Goal: Task Accomplishment & Management: Use online tool/utility

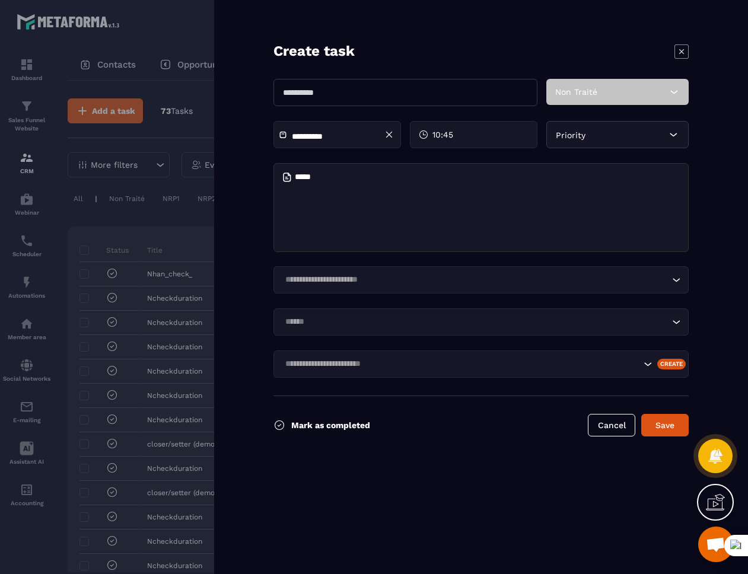
click at [349, 93] on input "text" at bounding box center [405, 92] width 264 height 27
type input "**********"
click at [318, 285] on input "Search for option" at bounding box center [475, 279] width 388 height 13
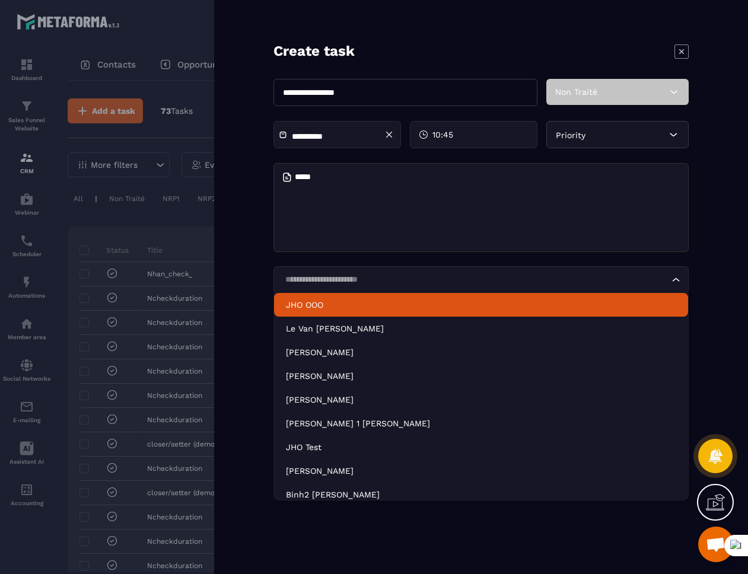
click at [322, 304] on p "JHO OOO" at bounding box center [481, 305] width 390 height 12
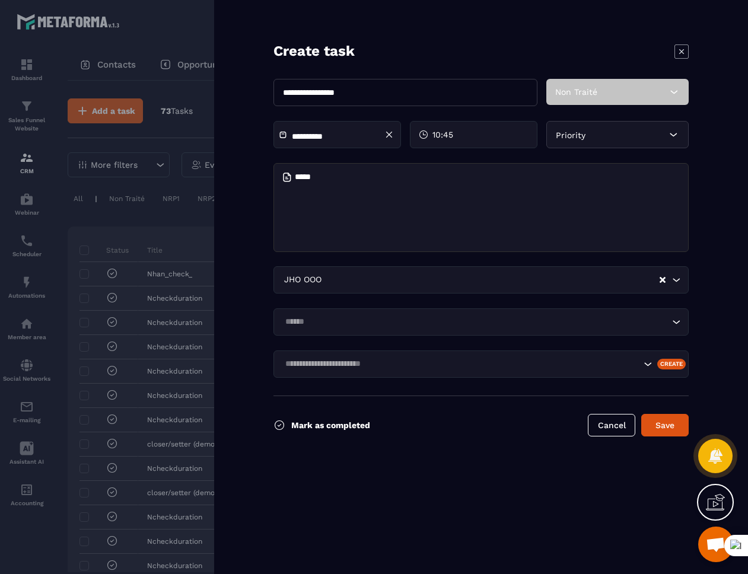
click at [322, 326] on input "Search for option" at bounding box center [475, 321] width 388 height 13
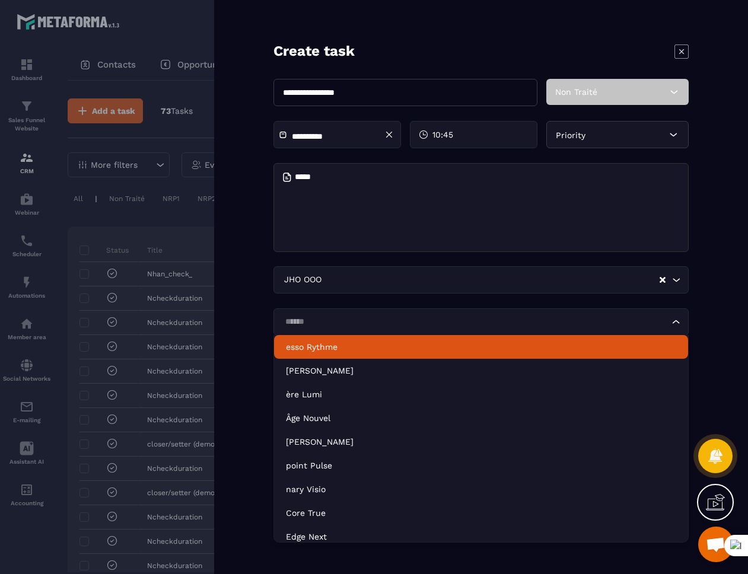
click at [321, 353] on li "esso Rythme" at bounding box center [481, 347] width 414 height 24
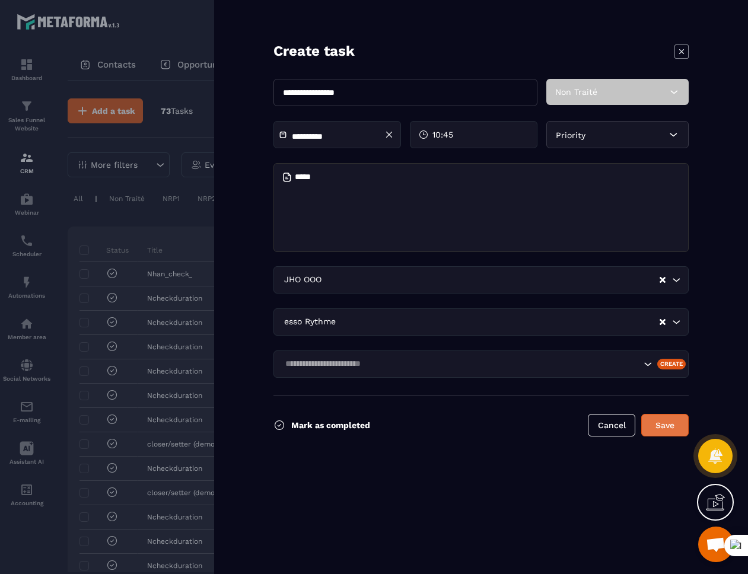
click at [678, 432] on button "Save" at bounding box center [664, 425] width 47 height 23
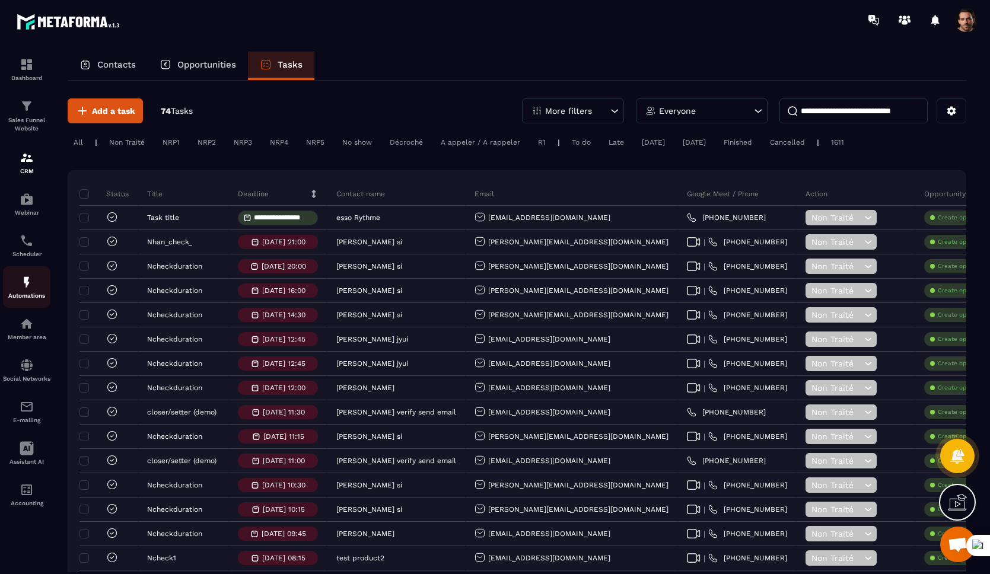
click at [24, 283] on img at bounding box center [27, 282] width 14 height 14
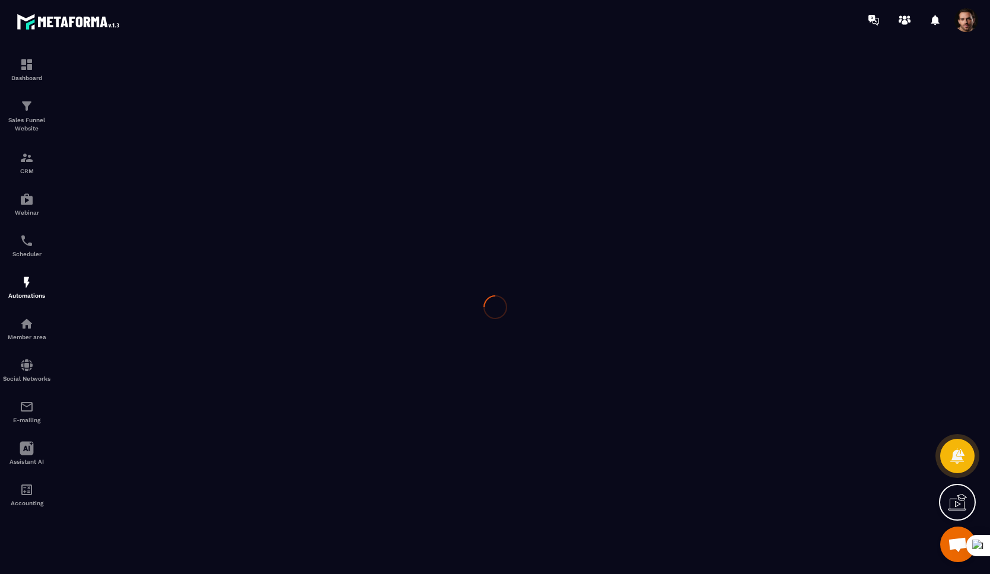
click at [23, 284] on div at bounding box center [495, 307] width 990 height 534
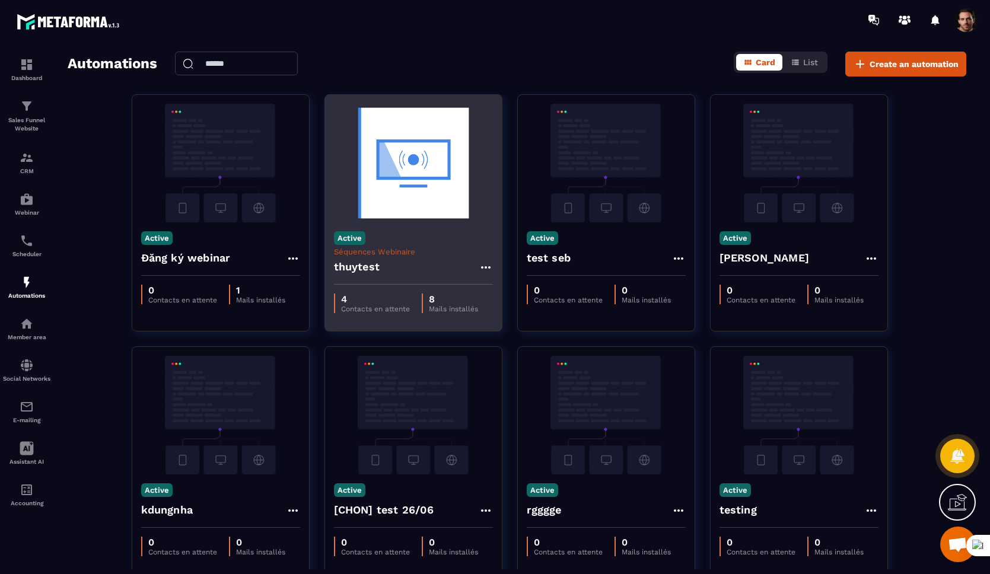
click at [359, 268] on h4 "thuytest" at bounding box center [357, 267] width 46 height 17
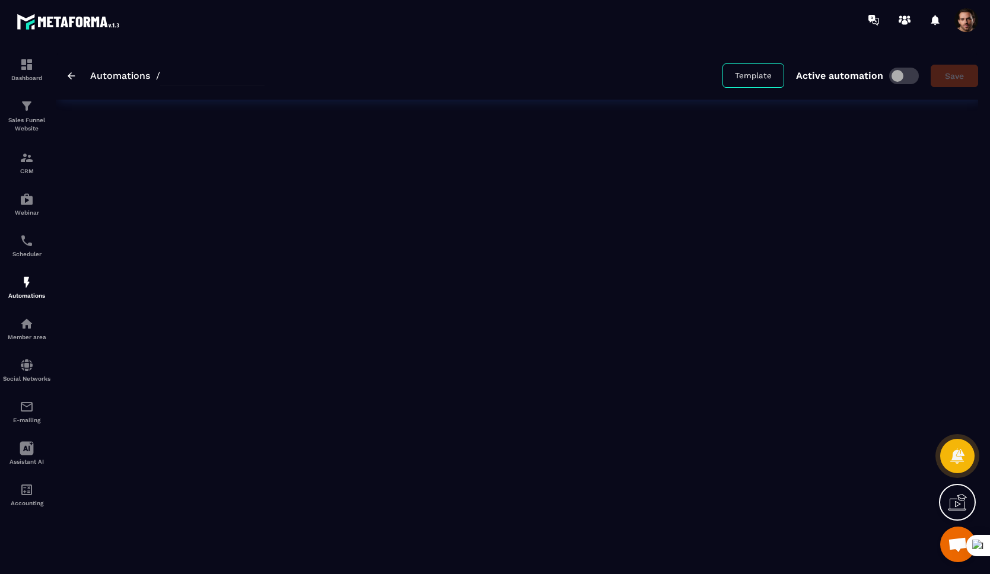
type input "********"
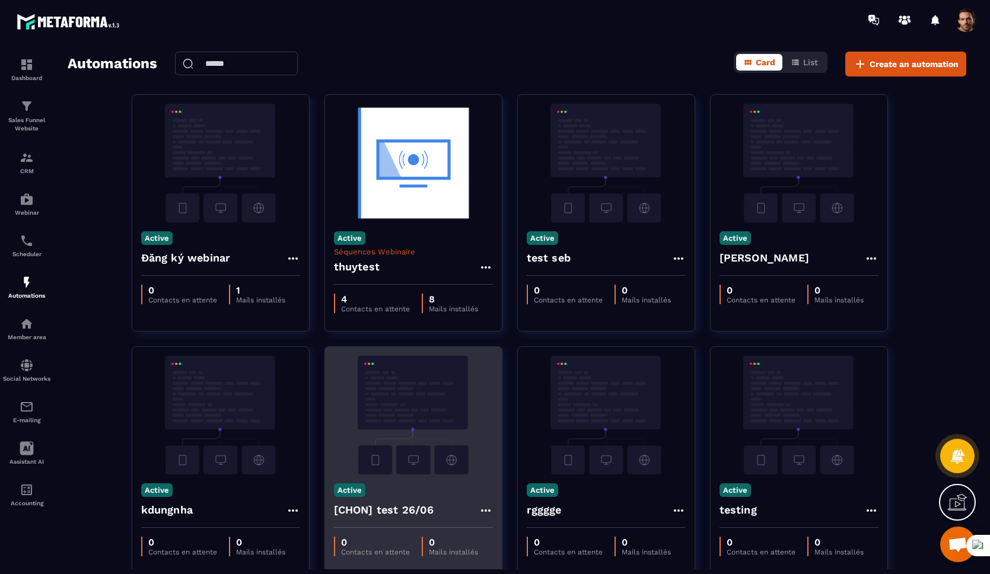
click at [389, 468] on img at bounding box center [413, 415] width 159 height 119
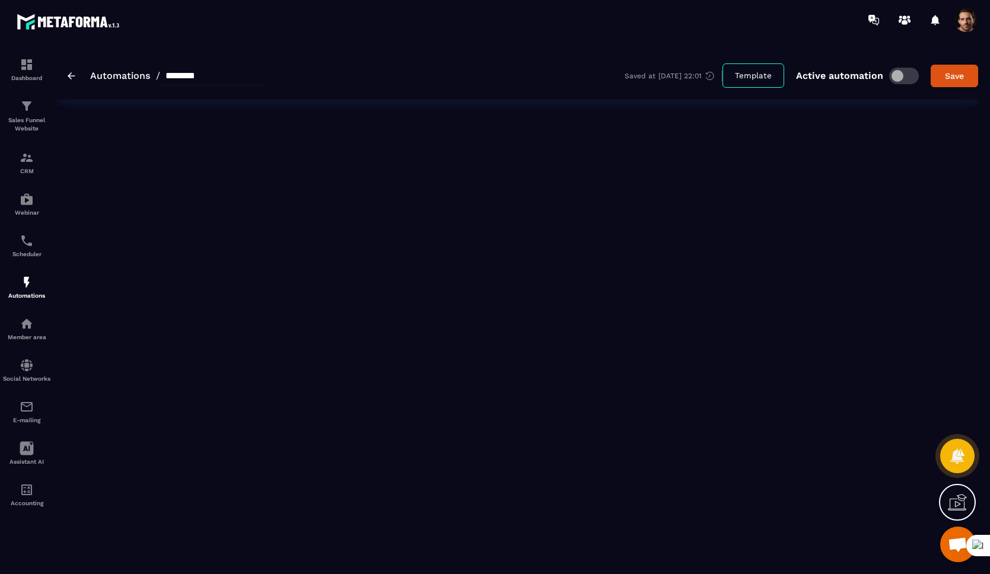
type input "**********"
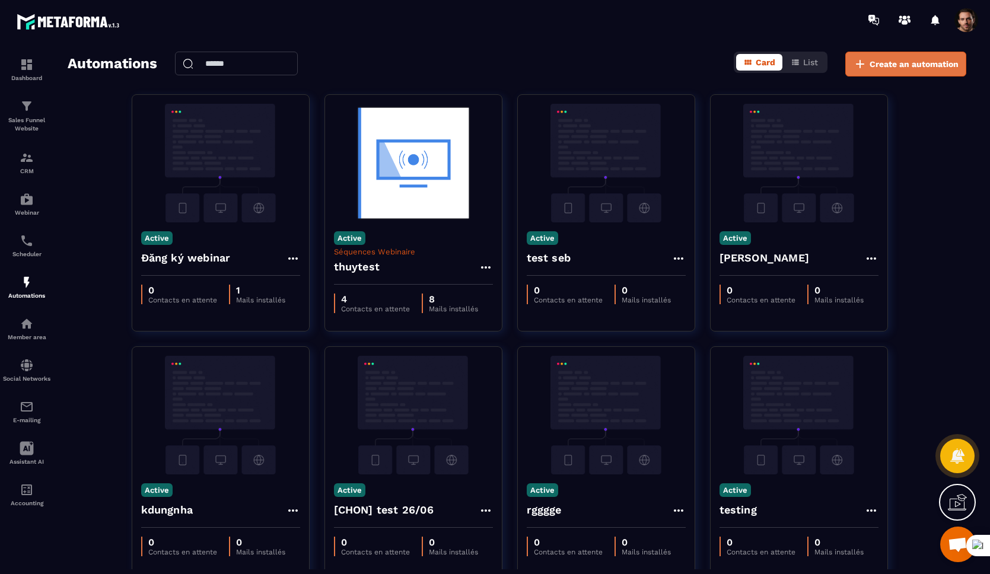
click at [747, 63] on span "Create an automation" at bounding box center [913, 64] width 89 height 12
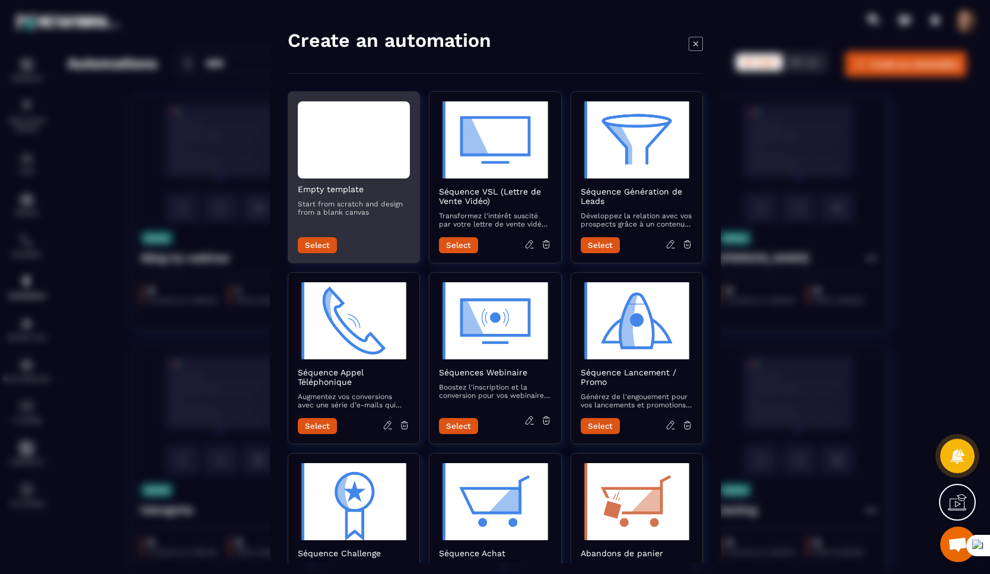
click at [322, 246] on button "Select" at bounding box center [317, 245] width 39 height 16
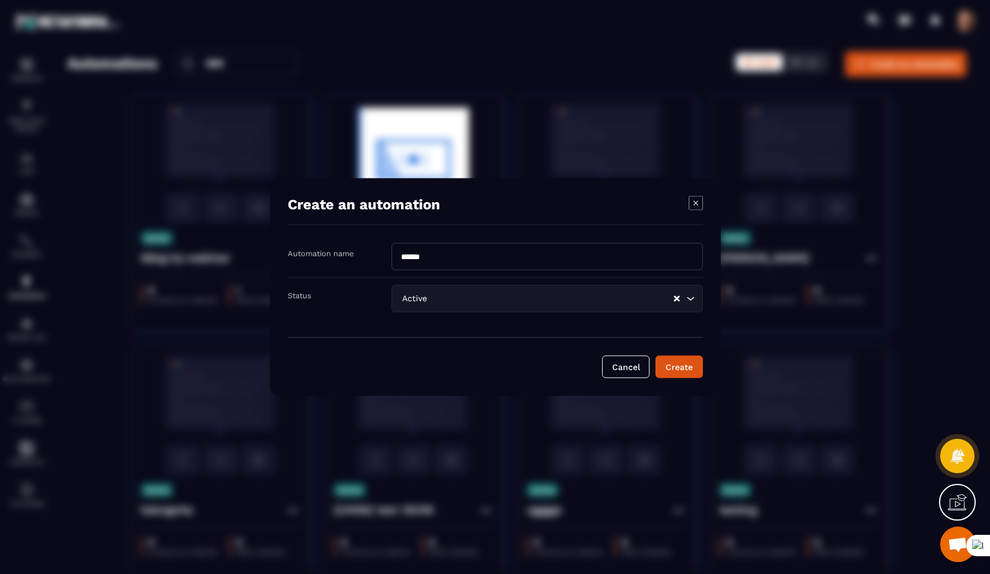
type input "******"
click at [655, 356] on button "Create" at bounding box center [678, 367] width 47 height 23
click at [432, 257] on input "******" at bounding box center [546, 256] width 311 height 27
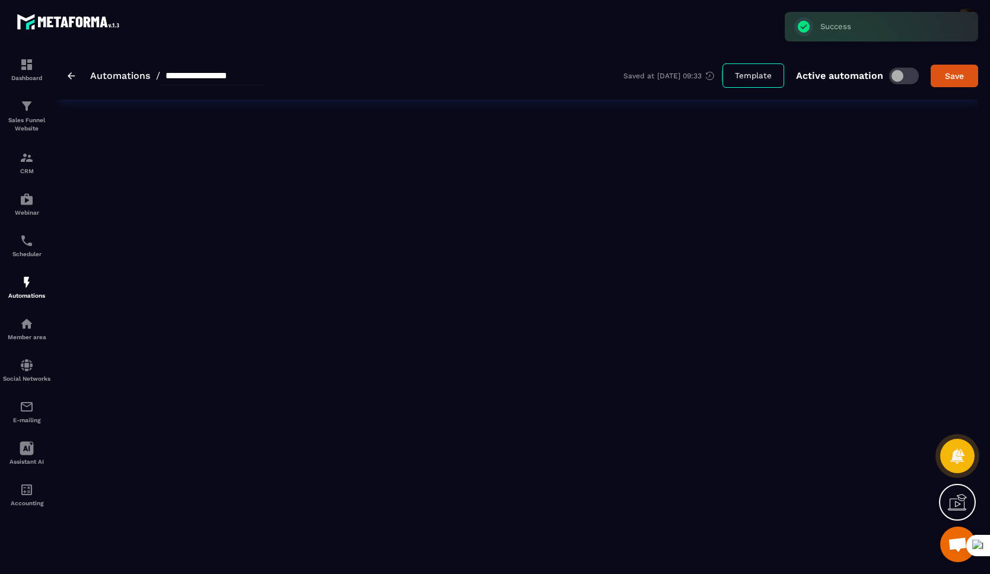
type input "******"
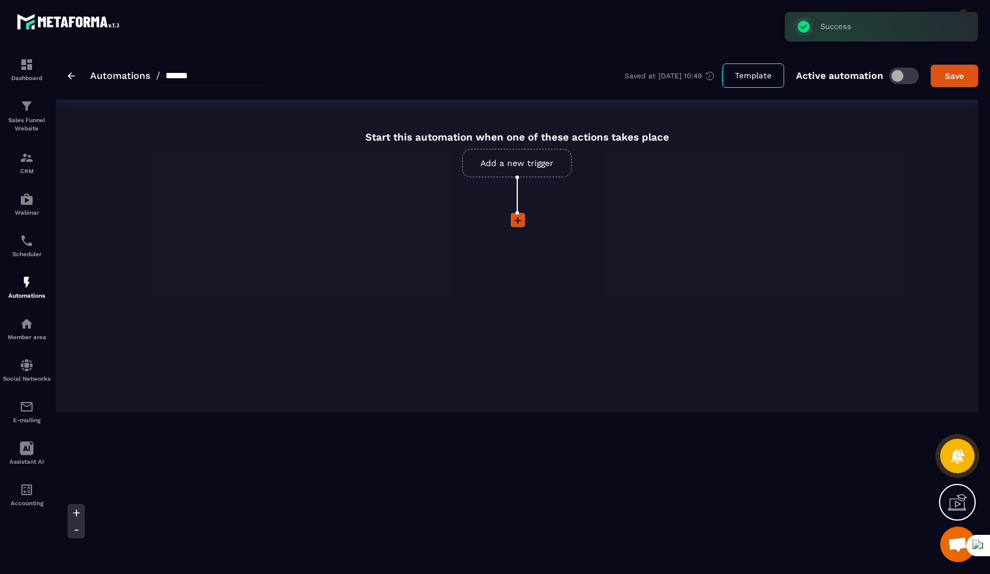
click at [503, 171] on link "Add a new trigger" at bounding box center [517, 163] width 110 height 28
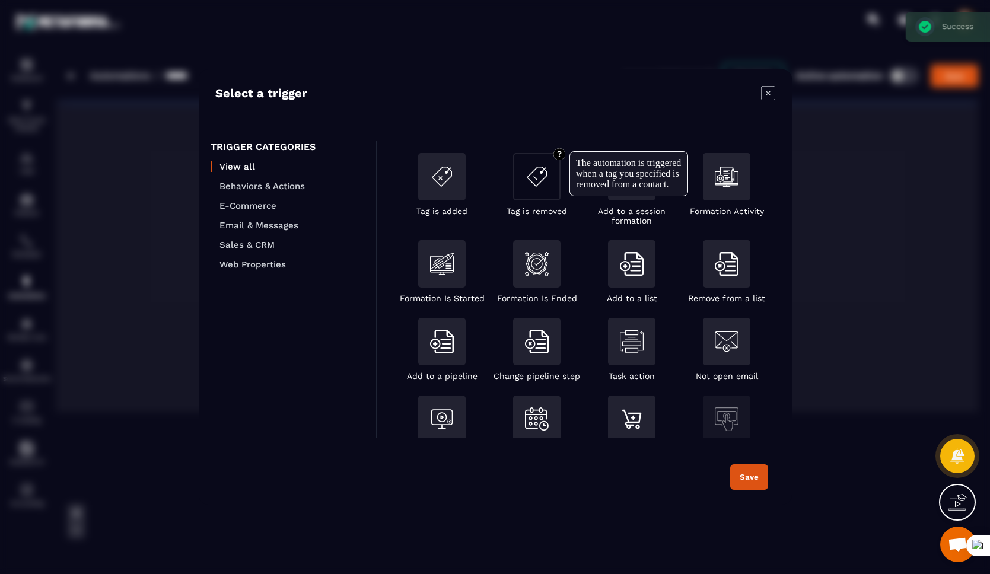
click at [530, 196] on div "Modal window" at bounding box center [536, 176] width 47 height 47
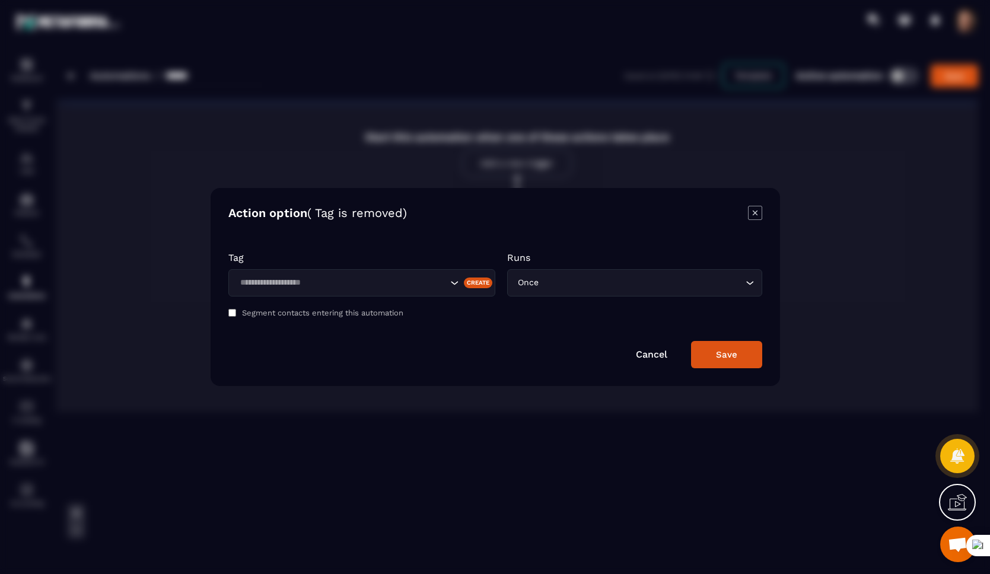
click at [747, 219] on icon "Modal window" at bounding box center [755, 213] width 14 height 14
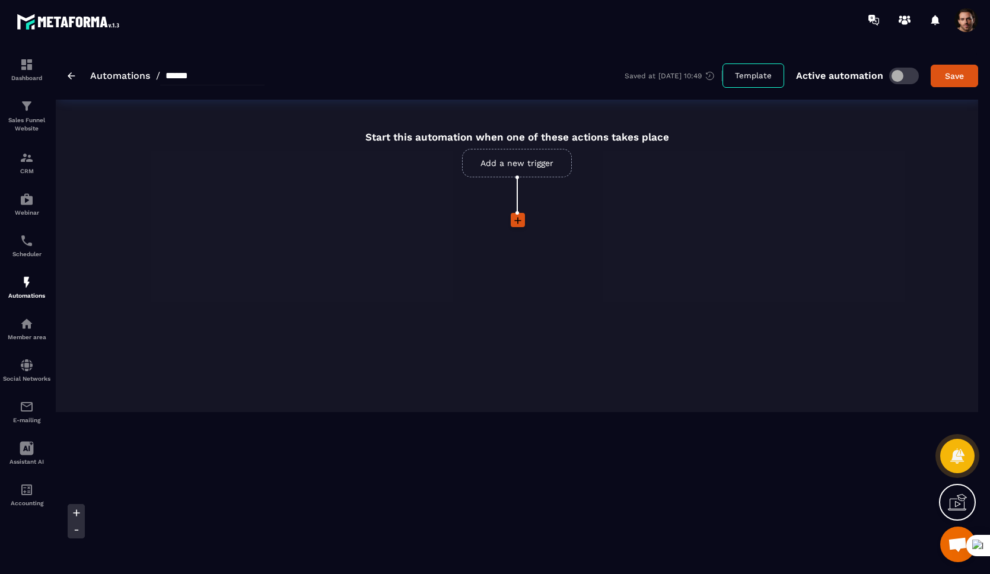
click at [516, 164] on link "Add a new trigger" at bounding box center [517, 163] width 110 height 28
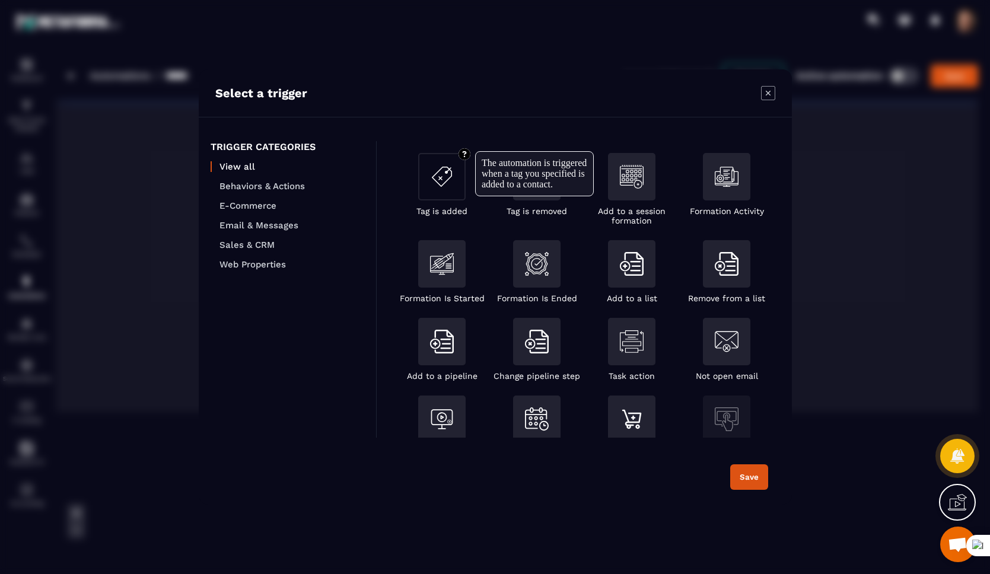
click at [432, 189] on div "Modal window" at bounding box center [441, 176] width 47 height 47
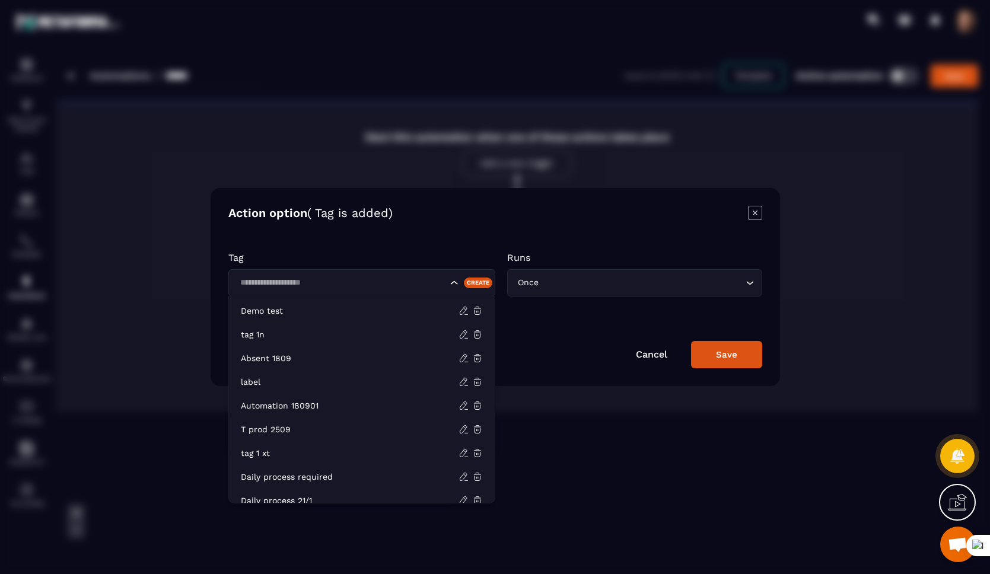
click at [381, 273] on div "Search for option" at bounding box center [361, 282] width 267 height 27
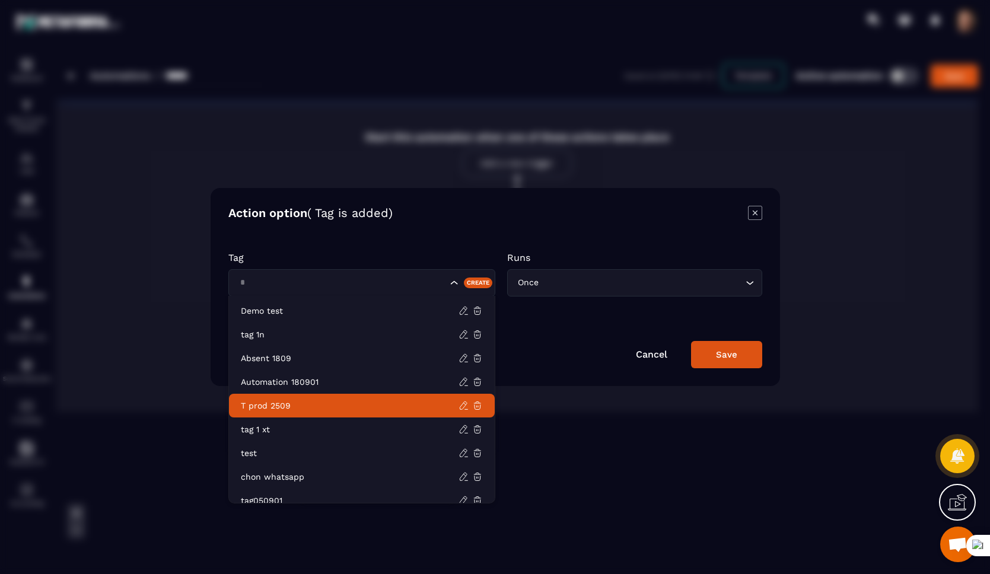
click at [294, 414] on li "T prod 2509" at bounding box center [362, 406] width 266 height 24
type input "*"
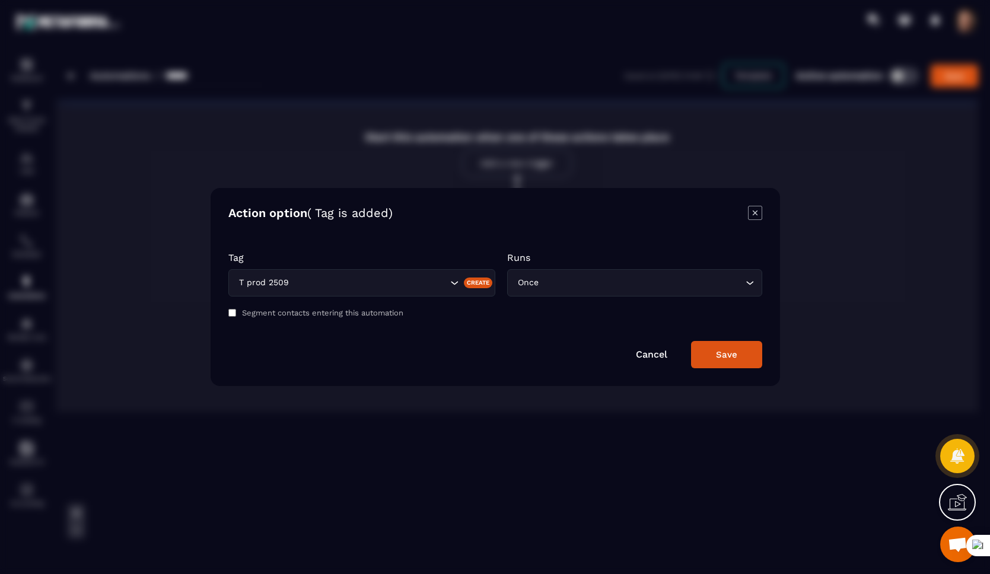
click at [733, 361] on button "Save" at bounding box center [726, 354] width 71 height 27
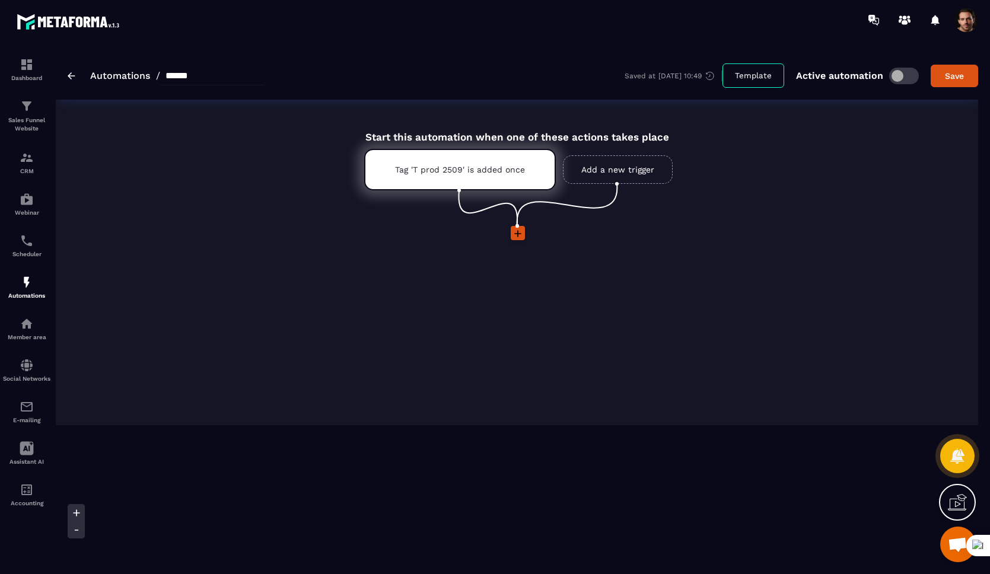
click at [515, 231] on icon at bounding box center [518, 234] width 12 height 12
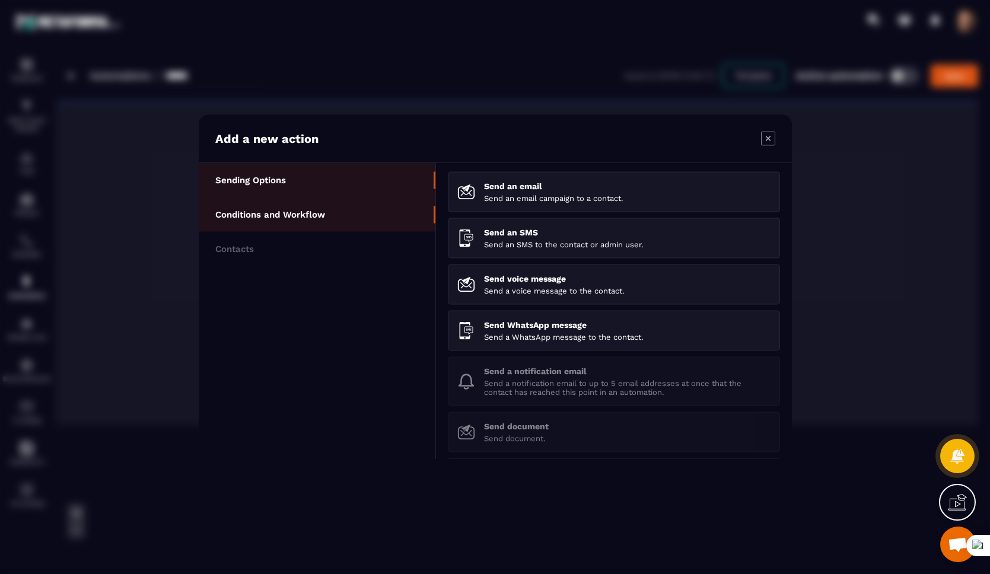
click at [308, 211] on p "Conditions and Workflow" at bounding box center [270, 214] width 110 height 11
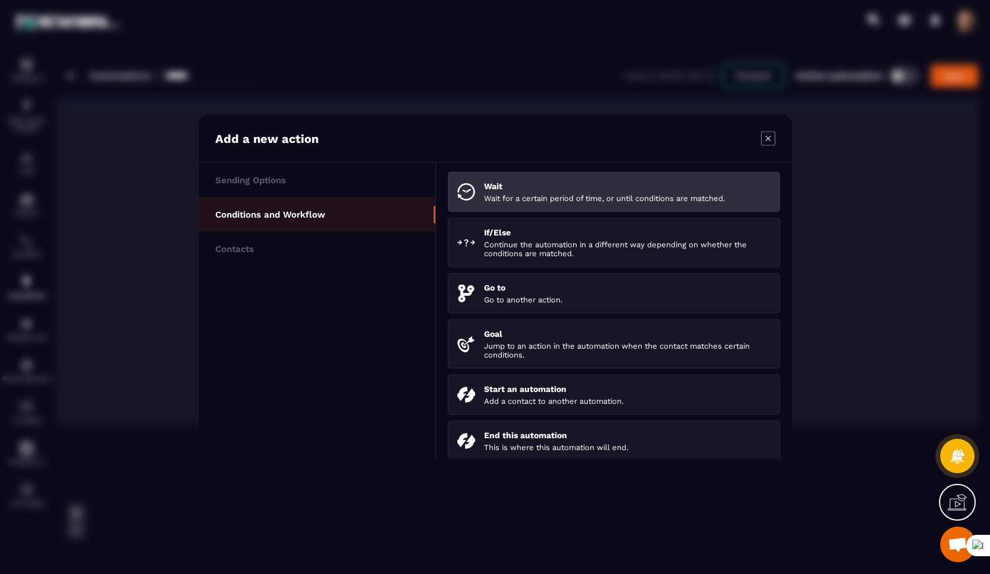
click at [524, 194] on p "Wait for a certain period of time, or until conditions are matched." at bounding box center [627, 198] width 286 height 9
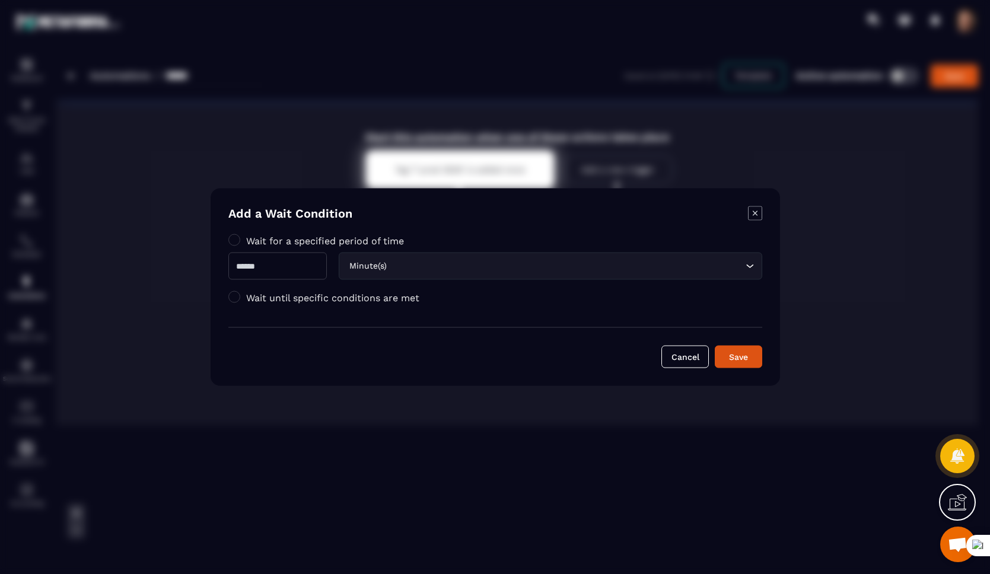
click at [747, 218] on icon "Modal window" at bounding box center [755, 213] width 14 height 14
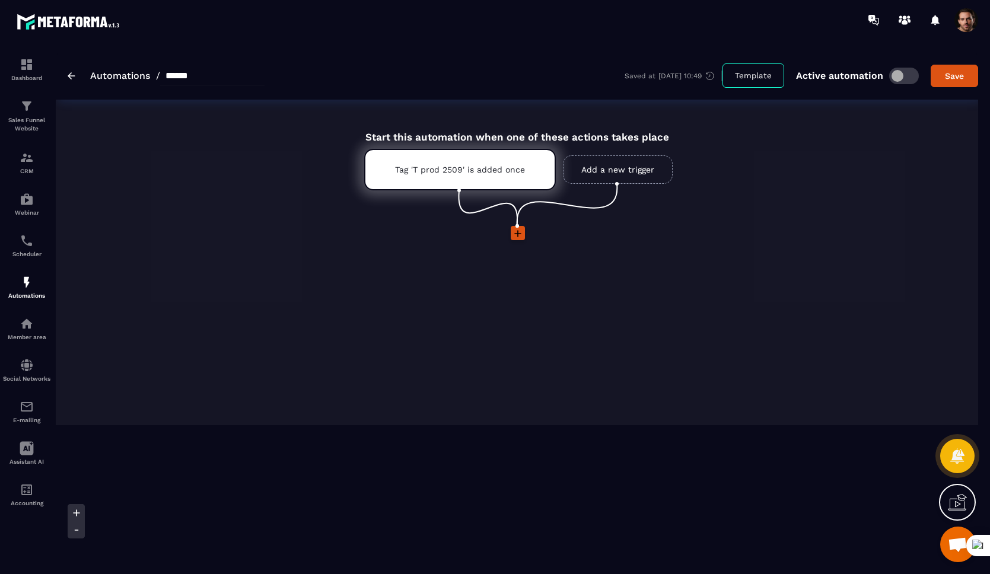
click at [519, 238] on icon at bounding box center [518, 234] width 12 height 12
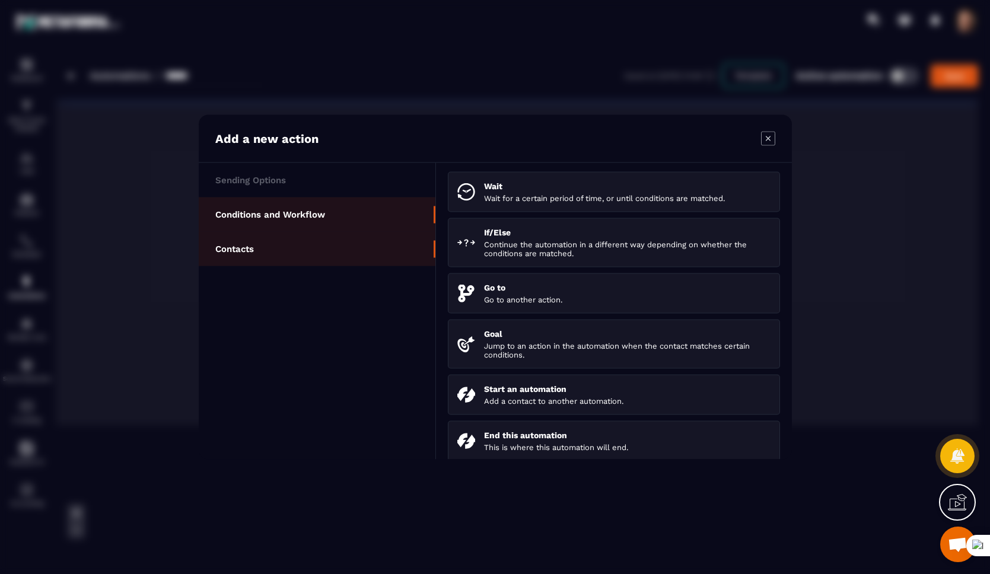
click at [353, 238] on li "Contacts" at bounding box center [317, 249] width 237 height 34
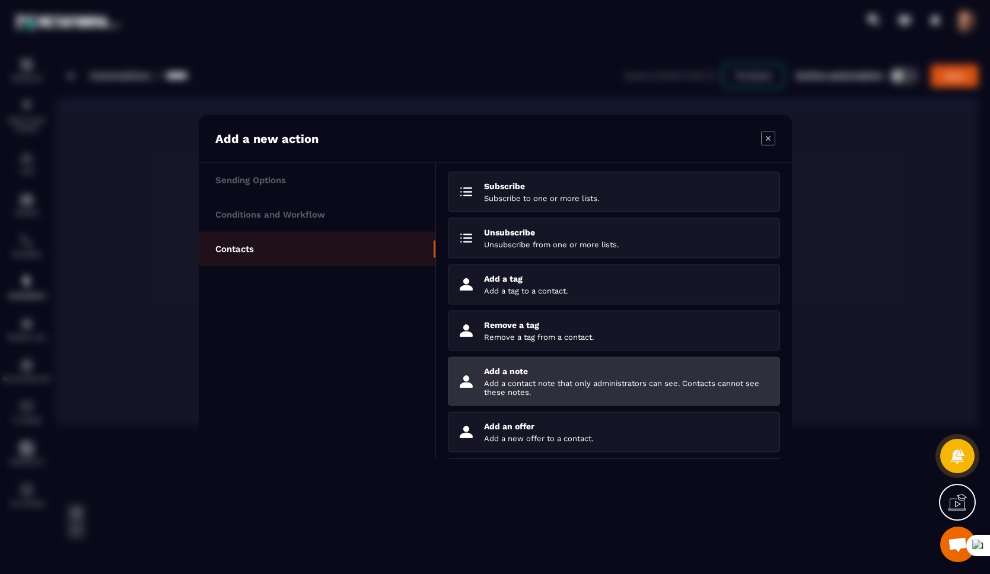
scroll to position [100, 0]
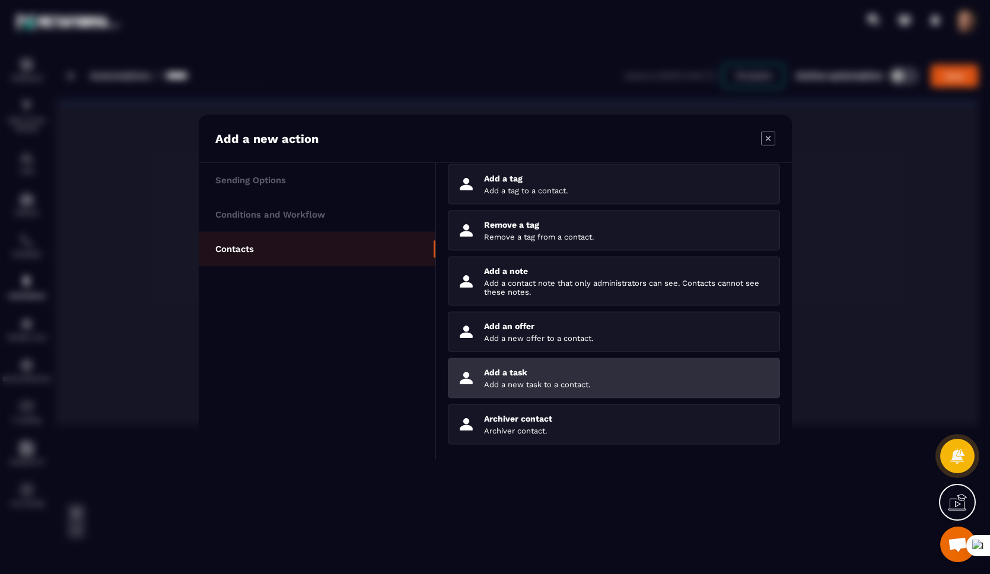
click at [512, 382] on p "Add a new task to a contact." at bounding box center [627, 384] width 286 height 9
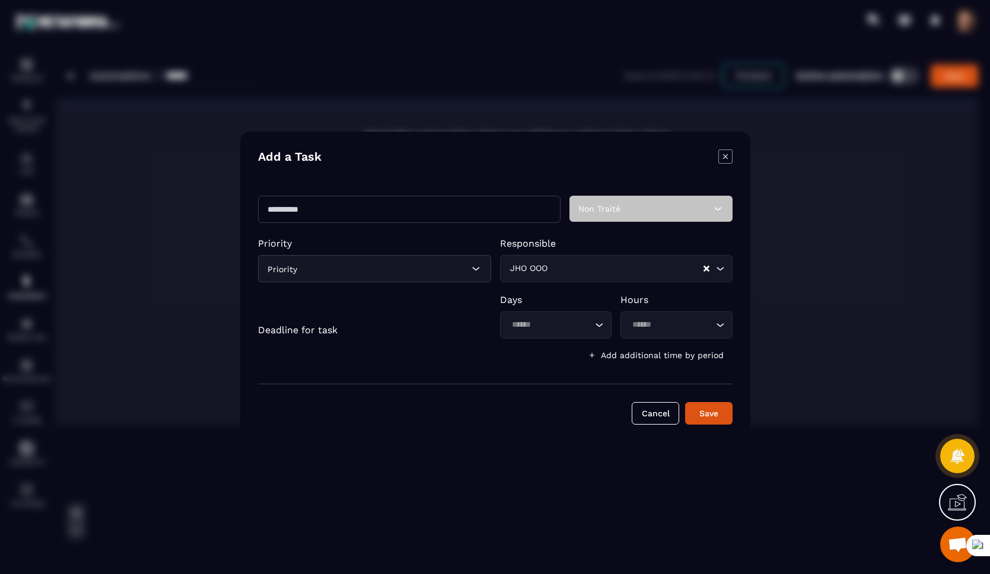
click at [329, 213] on input "Modal window" at bounding box center [409, 209] width 302 height 27
type input "**********"
click at [562, 328] on input "Search for option" at bounding box center [549, 324] width 85 height 13
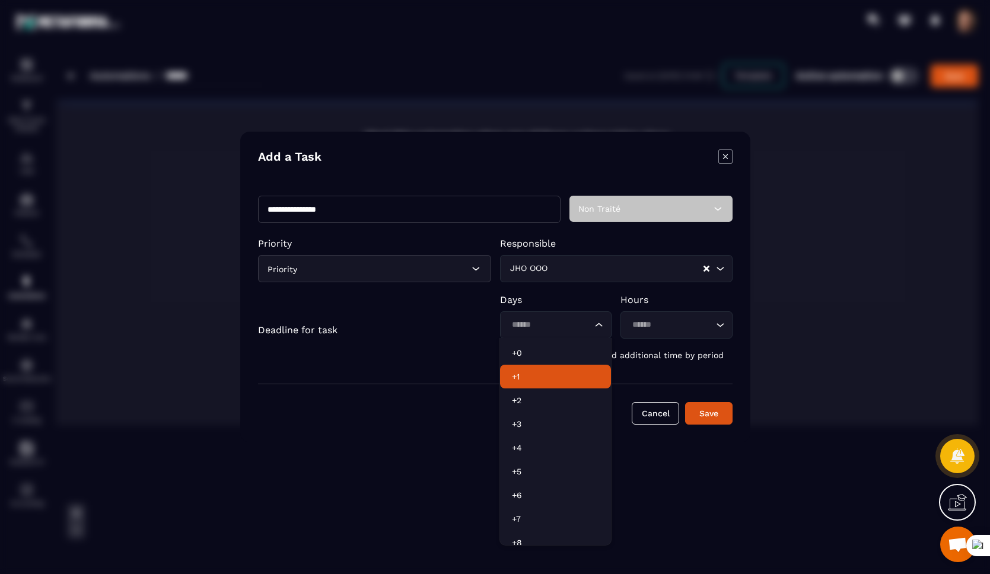
click at [536, 375] on p "+1" at bounding box center [555, 377] width 87 height 12
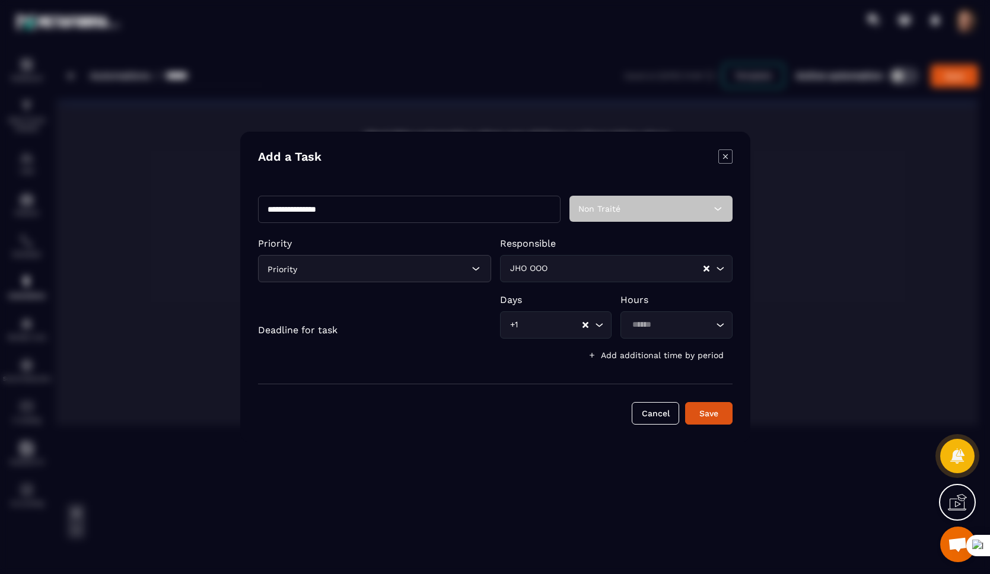
click at [709, 267] on icon "Clear Selected" at bounding box center [706, 269] width 6 height 6
click at [697, 419] on button "Save" at bounding box center [708, 413] width 47 height 23
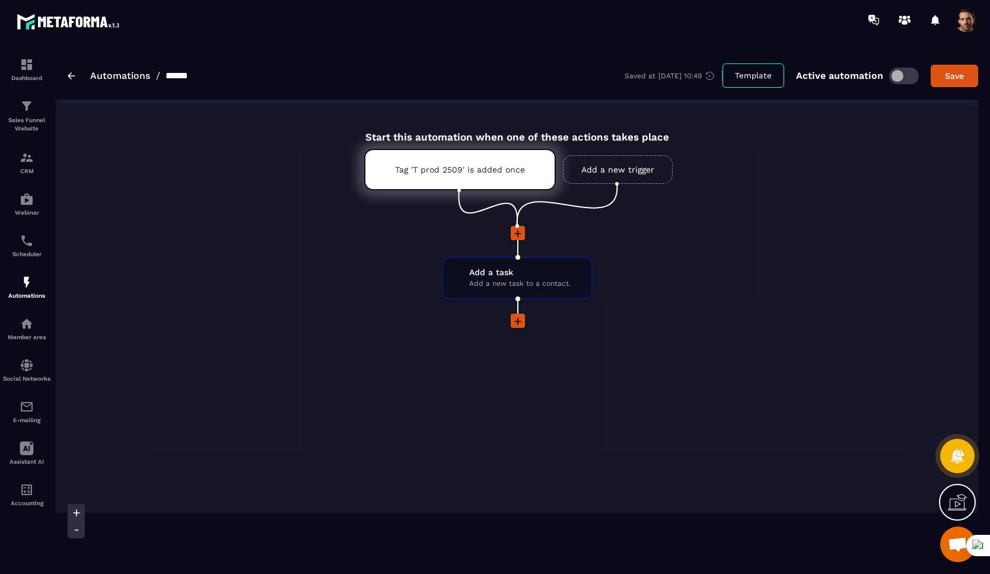
click at [515, 318] on icon at bounding box center [518, 321] width 12 height 12
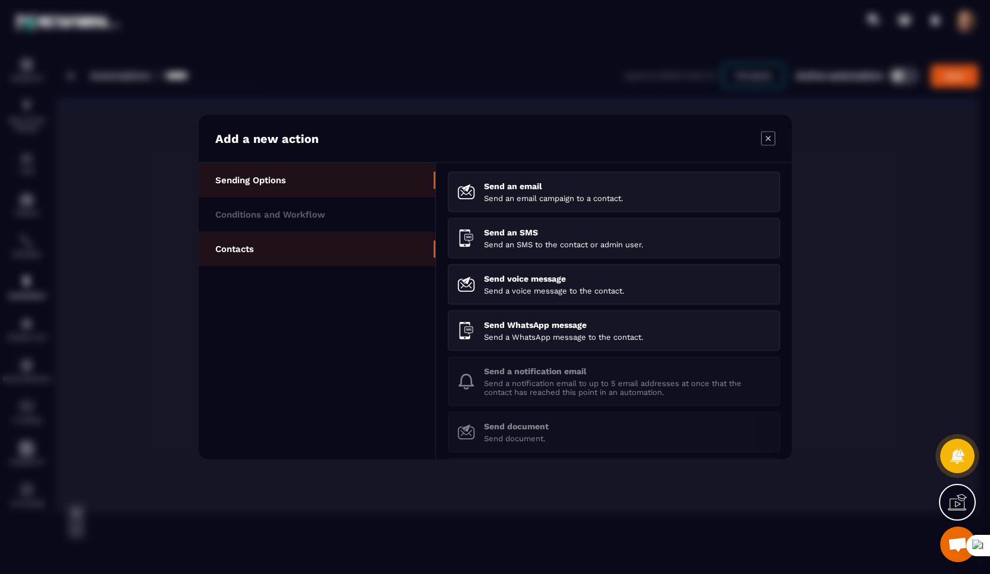
click at [307, 243] on li "Contacts" at bounding box center [317, 249] width 237 height 34
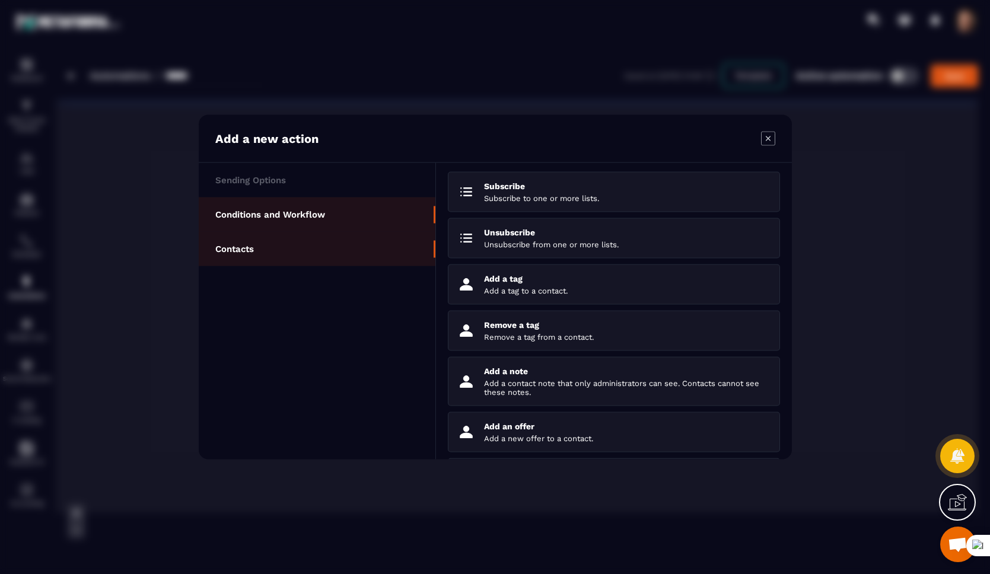
click at [356, 215] on li "Conditions and Workflow" at bounding box center [317, 214] width 237 height 34
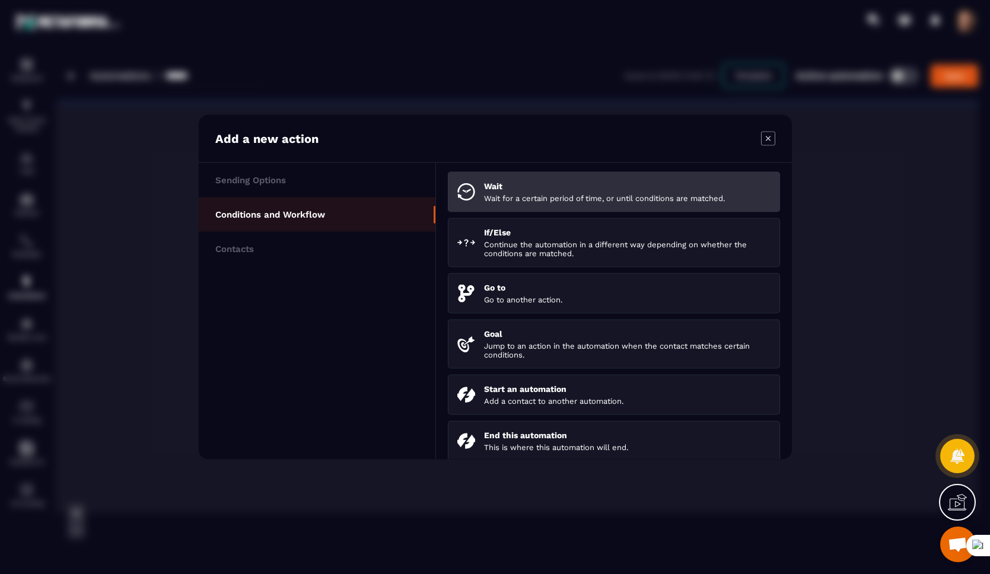
click at [527, 192] on div "Wait Wait for a certain period of time, or until conditions are matched." at bounding box center [627, 191] width 286 height 21
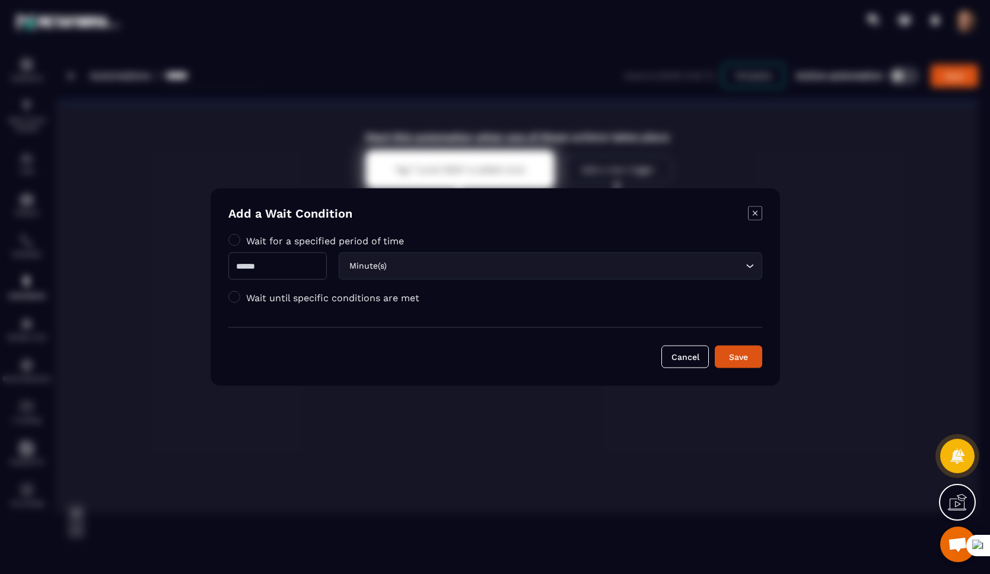
click at [299, 264] on input "Modal window" at bounding box center [277, 266] width 98 height 27
type input "*"
click at [732, 355] on div "Save" at bounding box center [738, 357] width 32 height 12
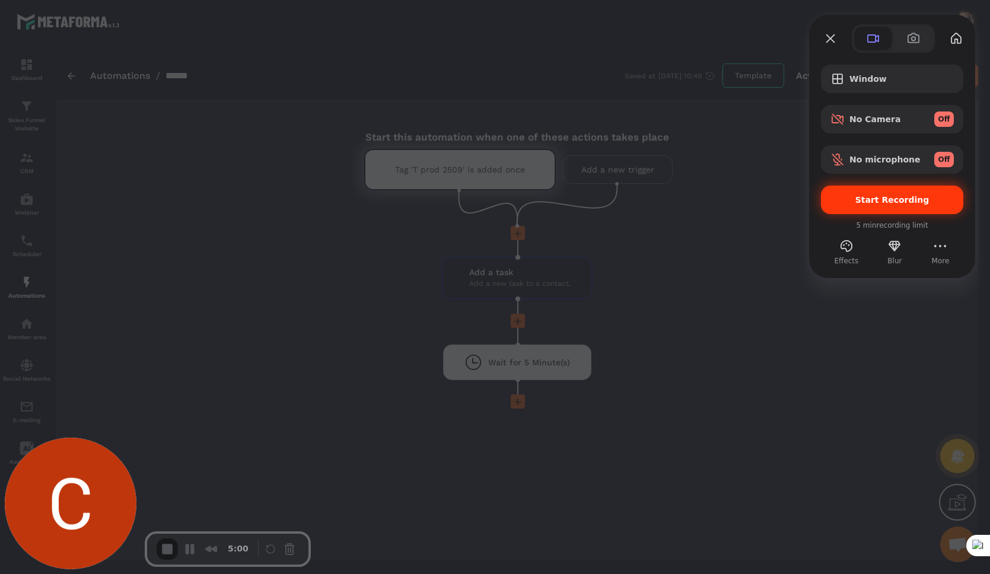
click at [747, 199] on span "Start Recording" at bounding box center [892, 199] width 74 height 9
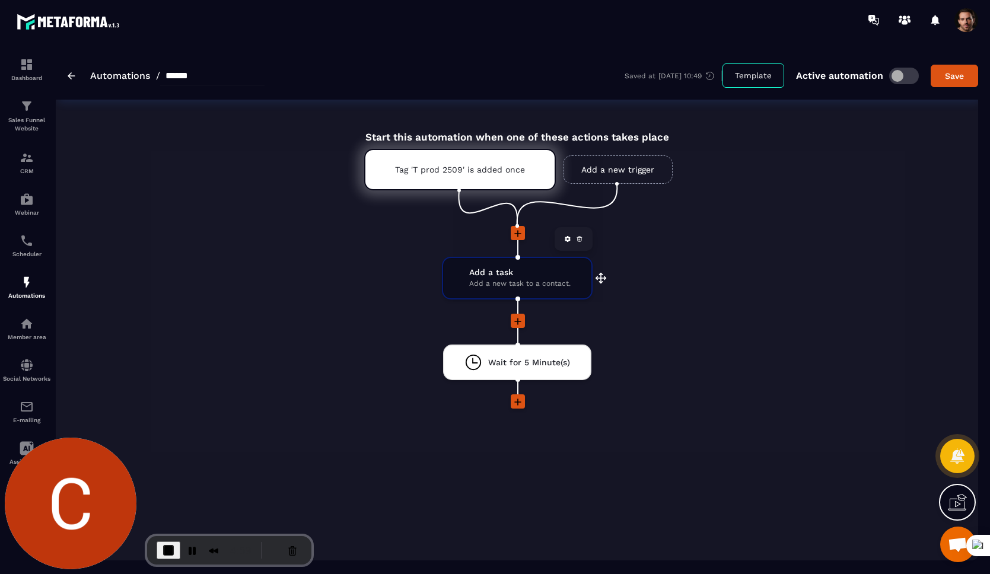
click at [482, 285] on span "Add a new task to a contact." at bounding box center [519, 283] width 101 height 11
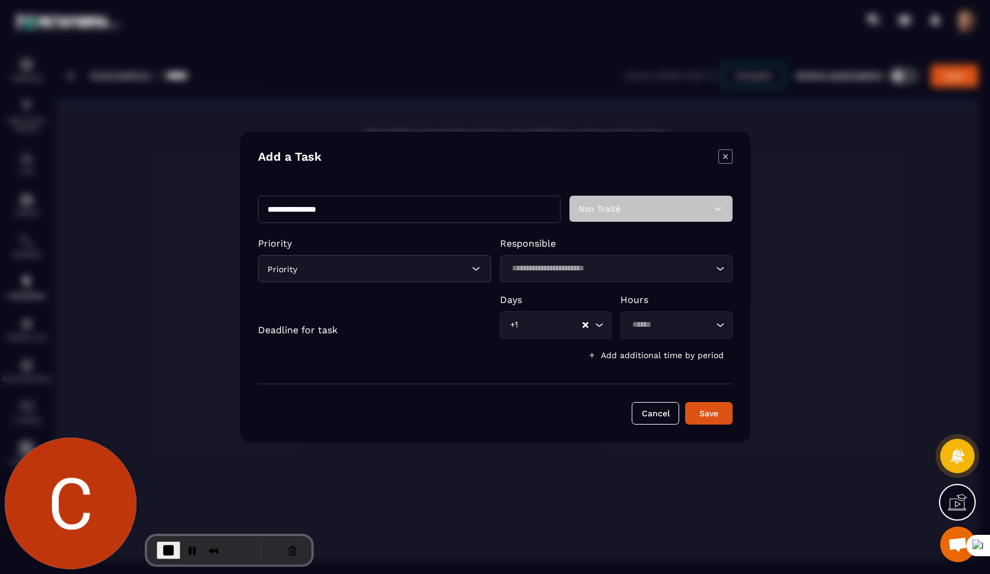
click at [723, 158] on icon "Modal window" at bounding box center [724, 156] width 5 height 5
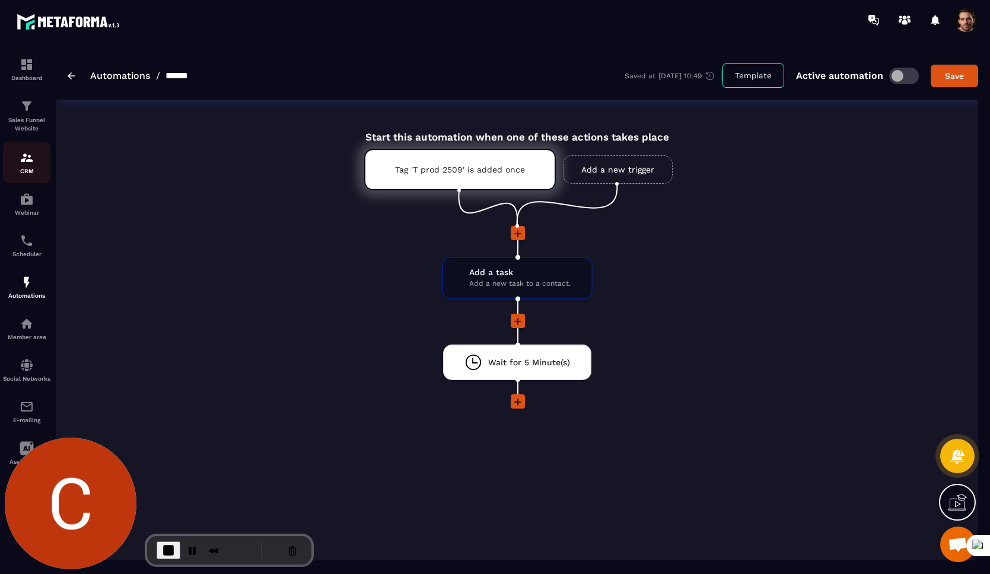
click at [42, 159] on div "CRM" at bounding box center [26, 163] width 47 height 24
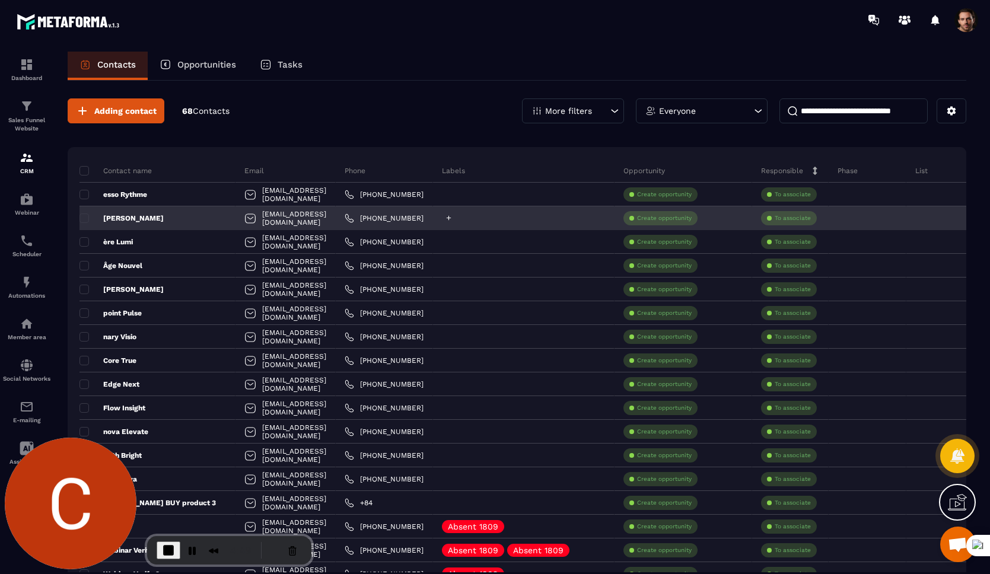
click at [452, 221] on icon at bounding box center [449, 218] width 8 height 8
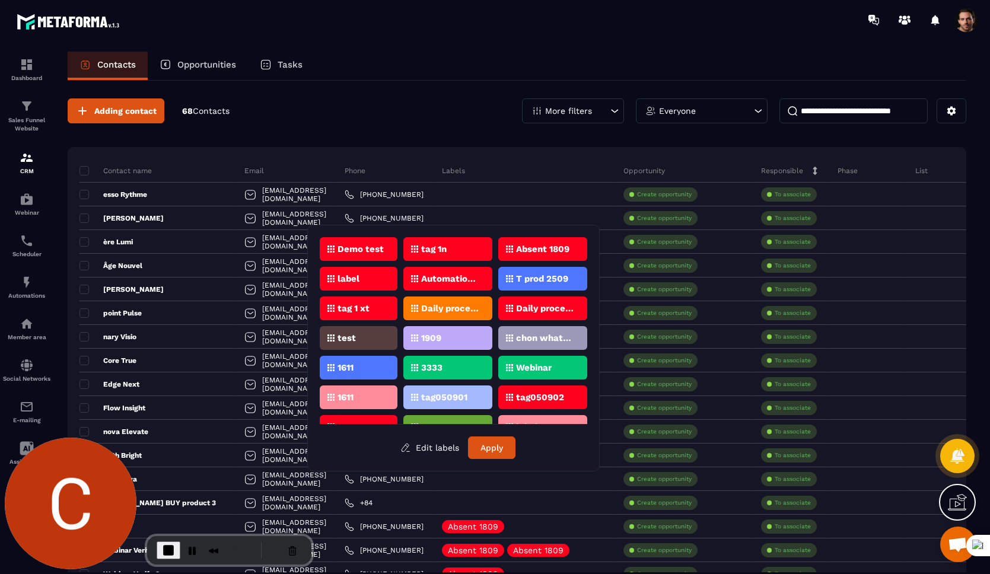
click at [550, 283] on div "T prod 2509" at bounding box center [542, 279] width 89 height 24
click at [487, 457] on button "Apply" at bounding box center [491, 447] width 47 height 23
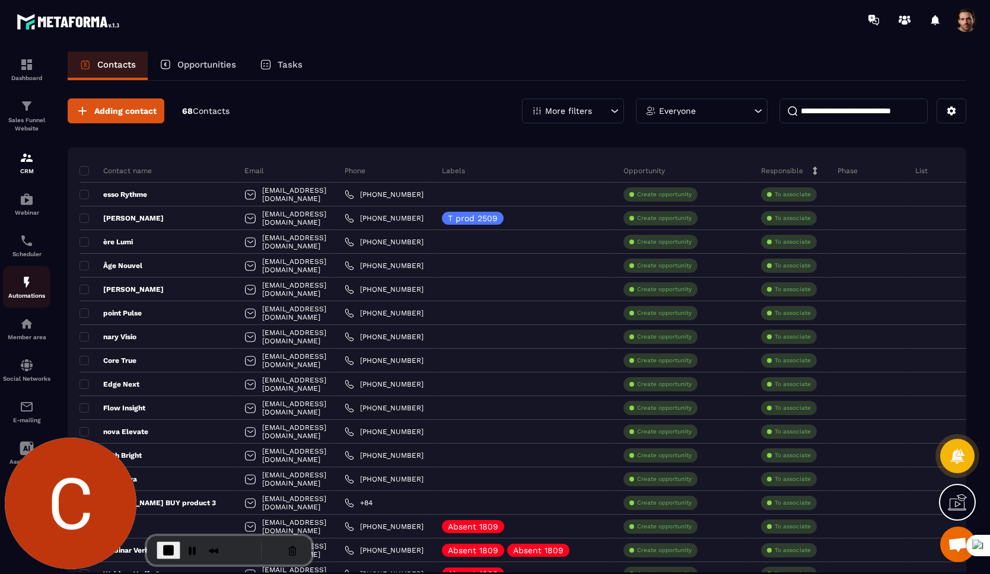
click at [17, 285] on div "Automations" at bounding box center [26, 287] width 47 height 24
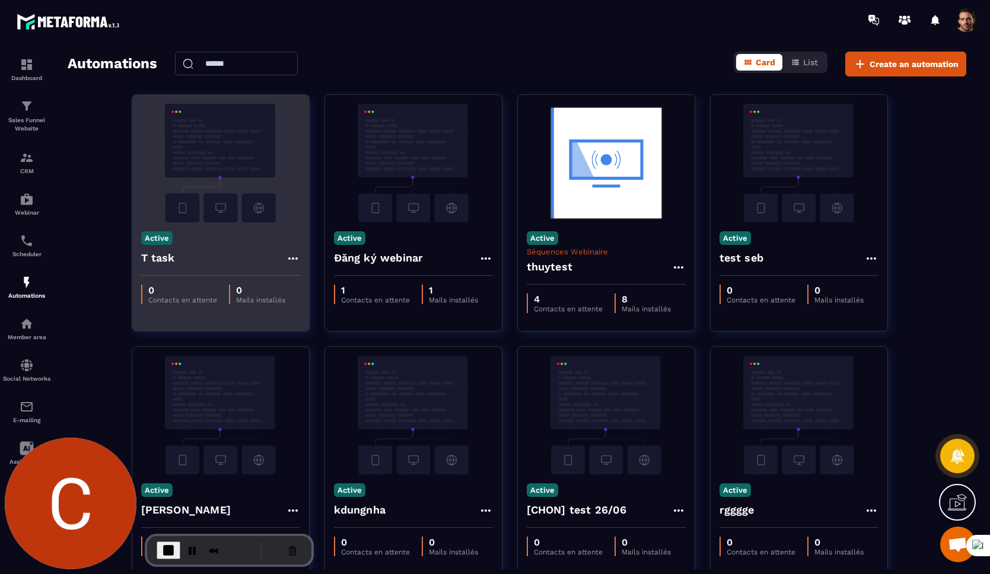
click at [183, 266] on div "T task" at bounding box center [220, 261] width 159 height 28
click at [242, 197] on img at bounding box center [220, 163] width 159 height 119
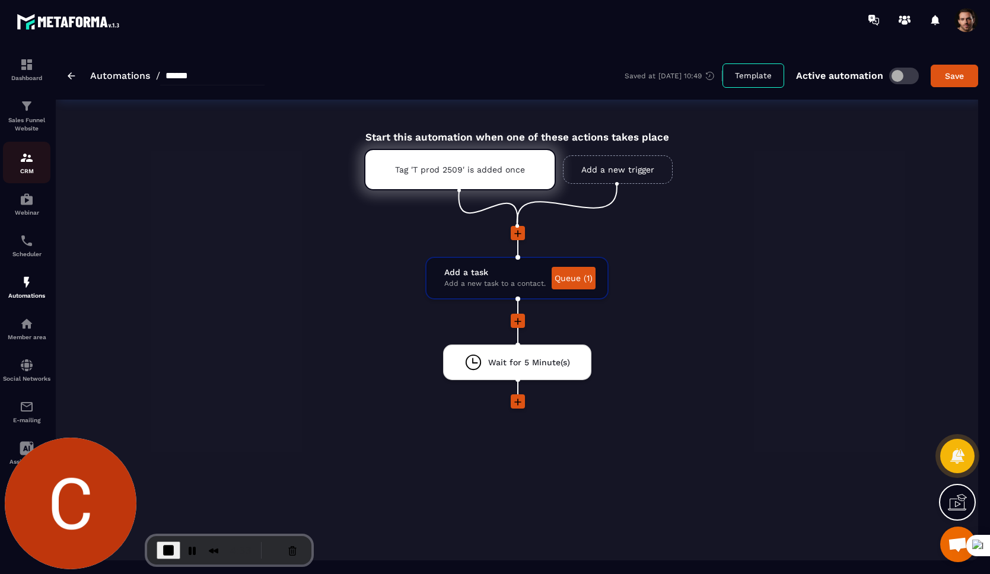
click at [24, 162] on img at bounding box center [27, 158] width 14 height 14
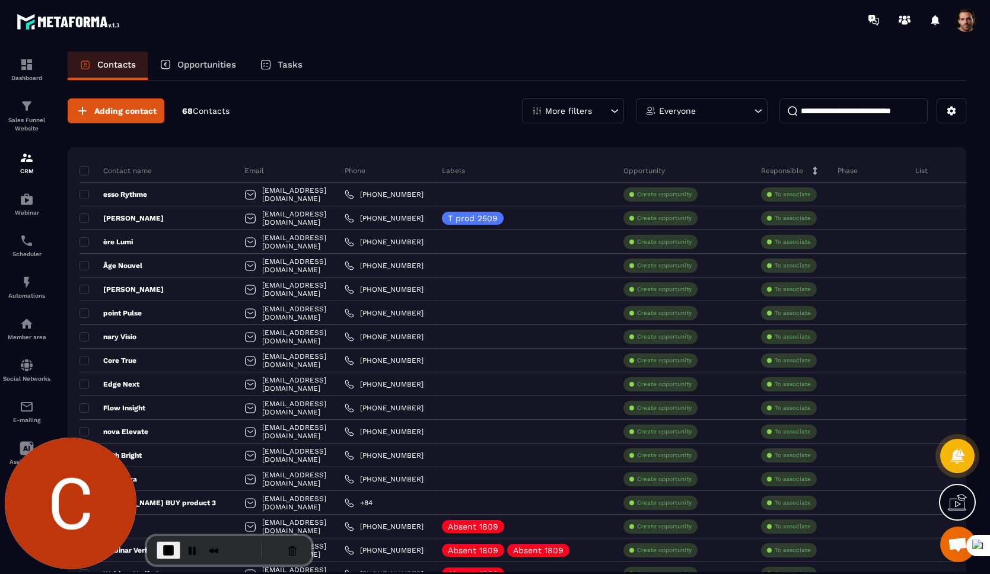
click at [275, 68] on div "Tasks" at bounding box center [281, 66] width 66 height 28
